Goal: Transaction & Acquisition: Subscribe to service/newsletter

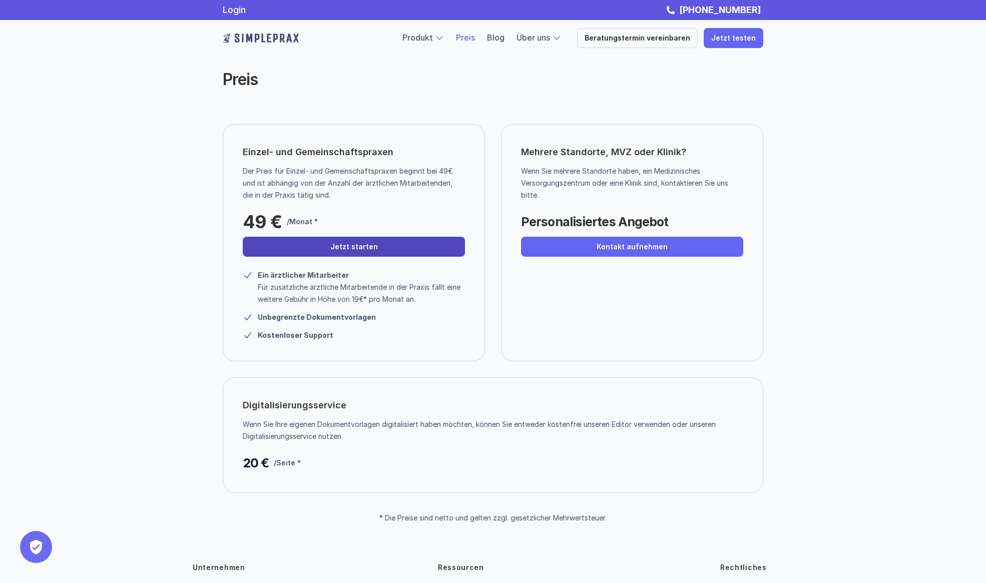
click at [397, 245] on link "Jetzt starten" at bounding box center [354, 247] width 222 height 20
click at [681, 42] on link "Beratungstermin vereinbaren" at bounding box center [637, 38] width 121 height 20
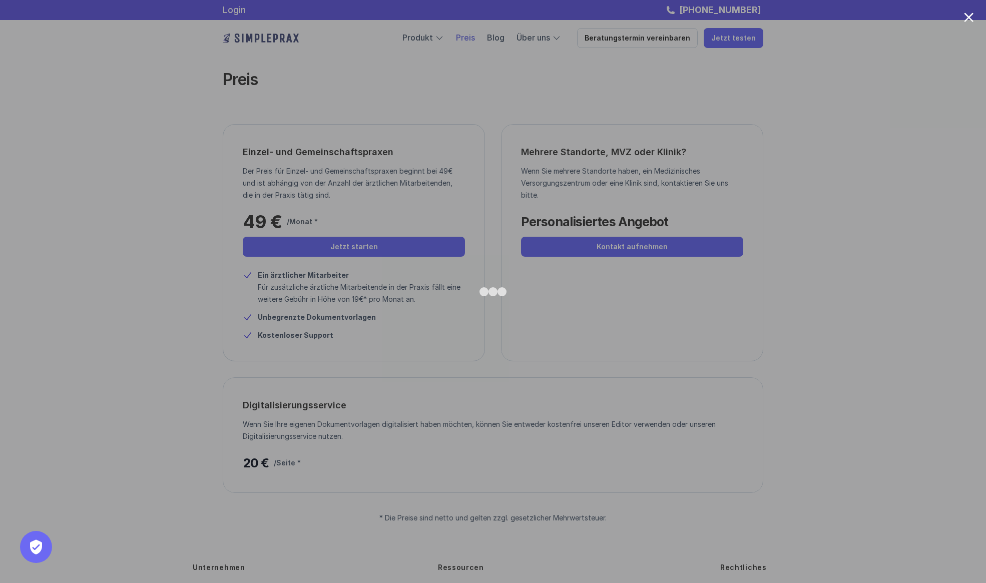
click at [765, 171] on div at bounding box center [493, 291] width 986 height 583
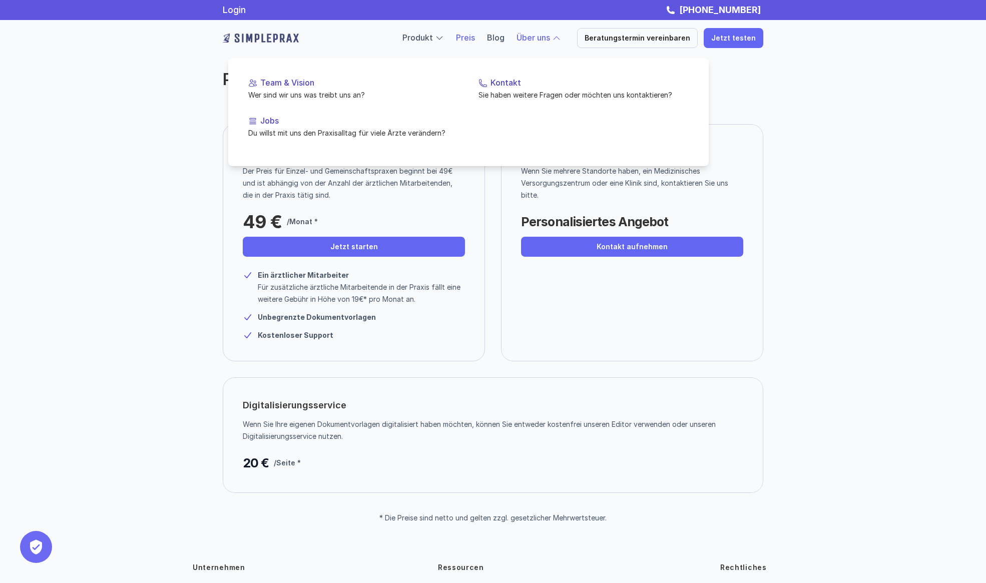
click at [561, 41] on div at bounding box center [556, 38] width 9 height 9
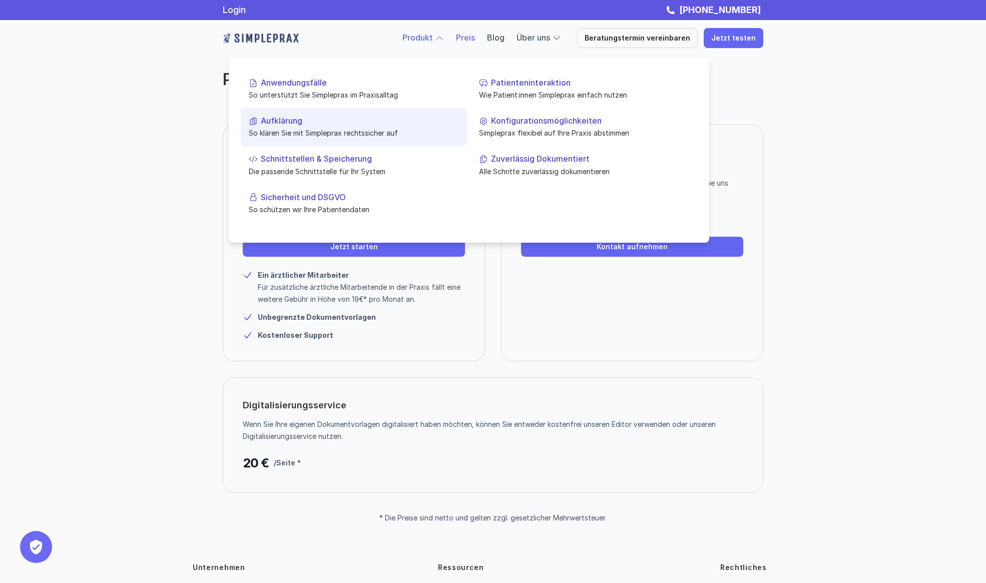
click at [293, 122] on p "Aufklärung" at bounding box center [360, 121] width 198 height 10
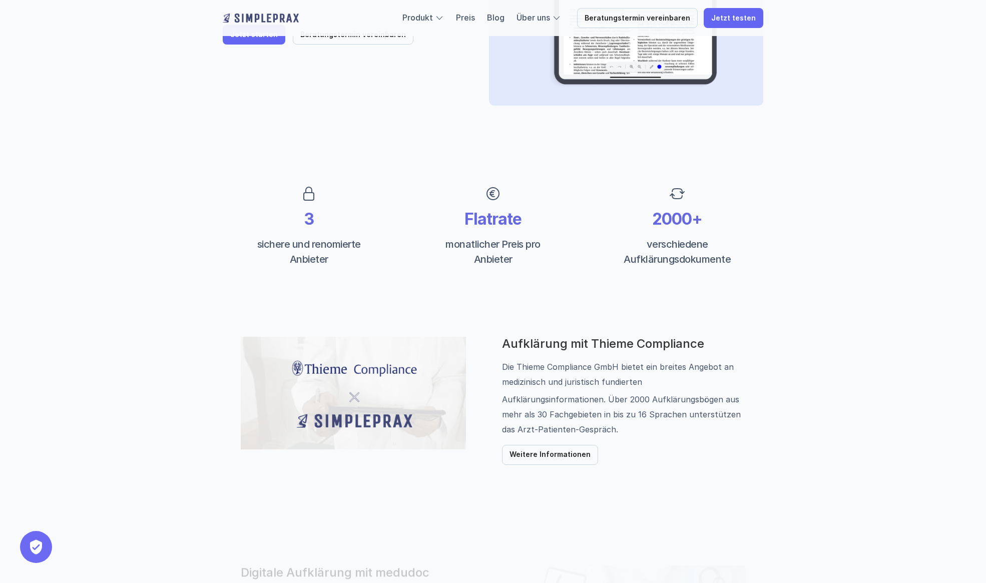
scroll to position [246, 0]
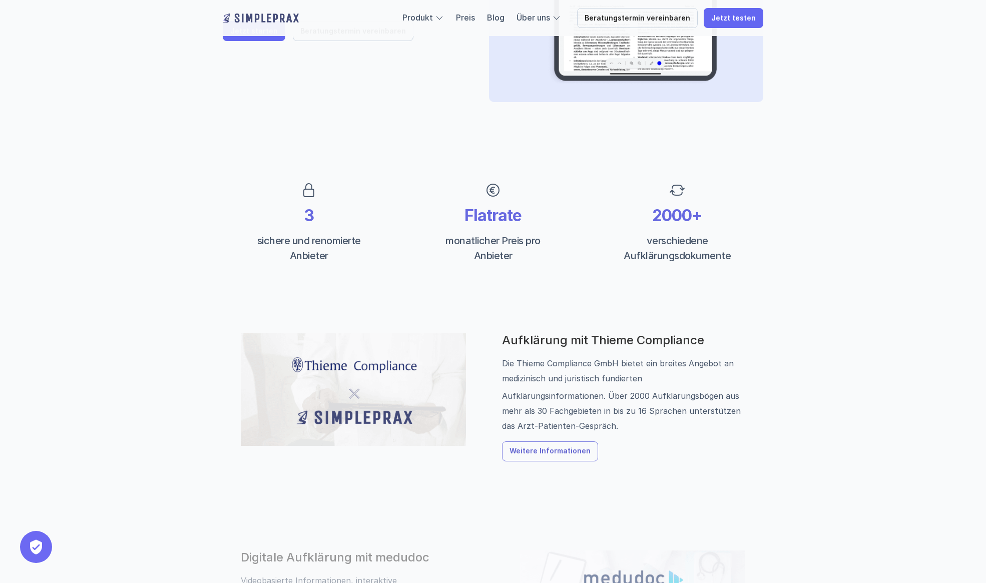
click at [557, 454] on p "Weitere Informationen" at bounding box center [549, 451] width 81 height 9
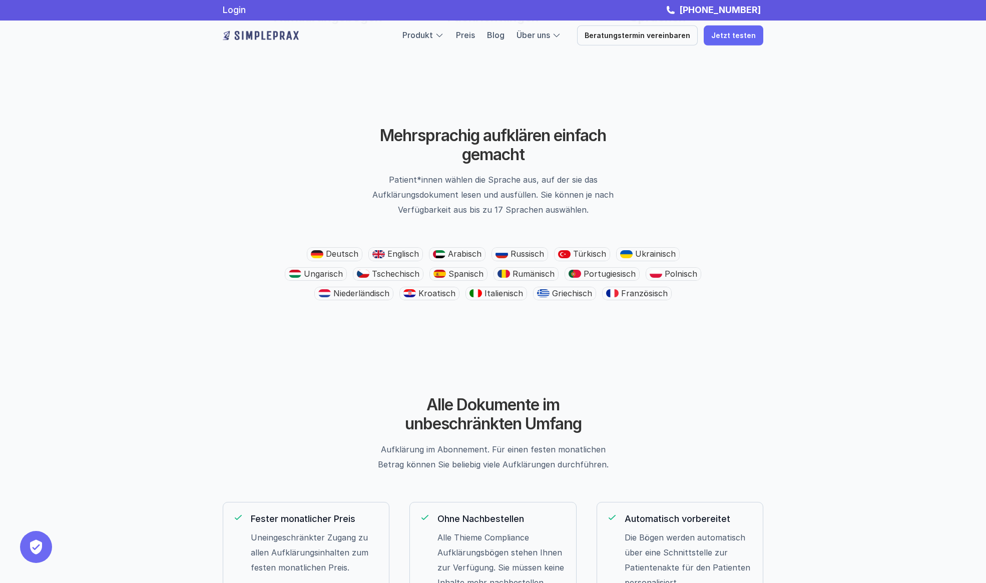
scroll to position [768, 0]
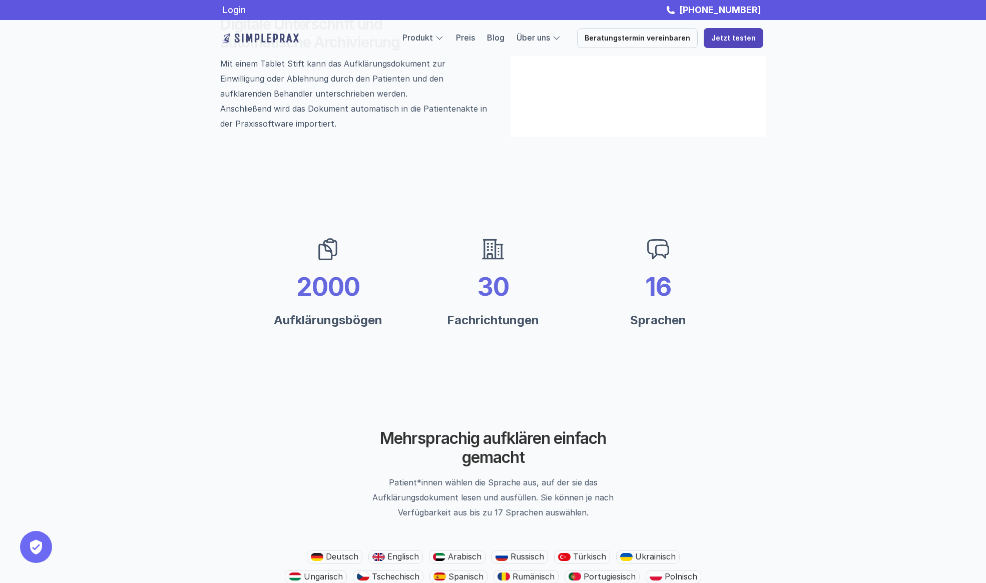
click at [748, 41] on p "Jetzt testen" at bounding box center [733, 38] width 45 height 9
click at [899, 102] on div "Digitale Aufklärungsinhalte von Thieme Compliance Bei der digitalen Aufklärung …" at bounding box center [493, 279] width 986 height 2094
